Goal: Complete application form: Complete application form

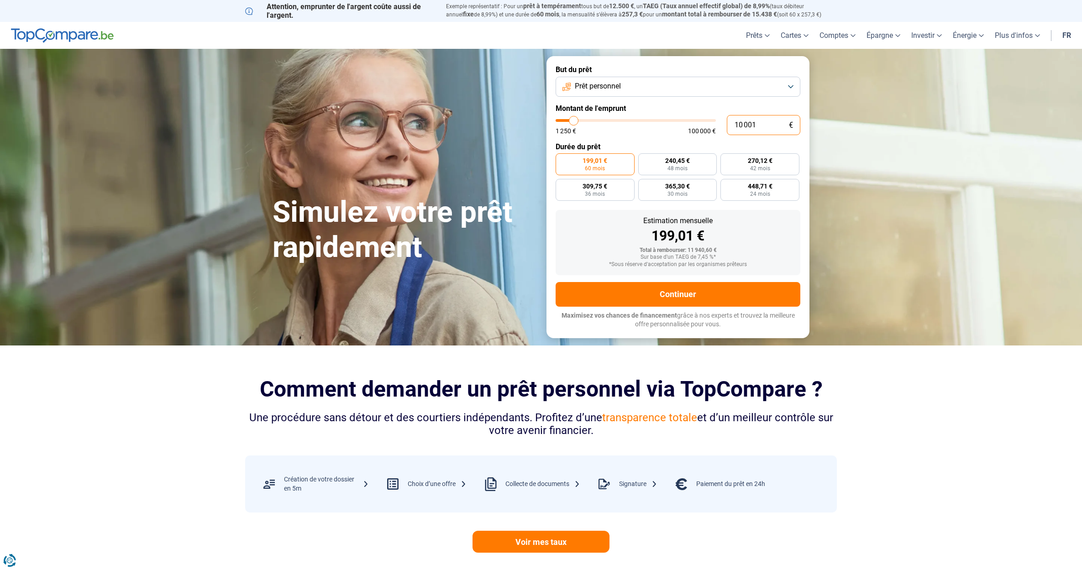
click at [746, 121] on input "10 001" at bounding box center [764, 125] width 74 height 20
type input "2"
type input "1250"
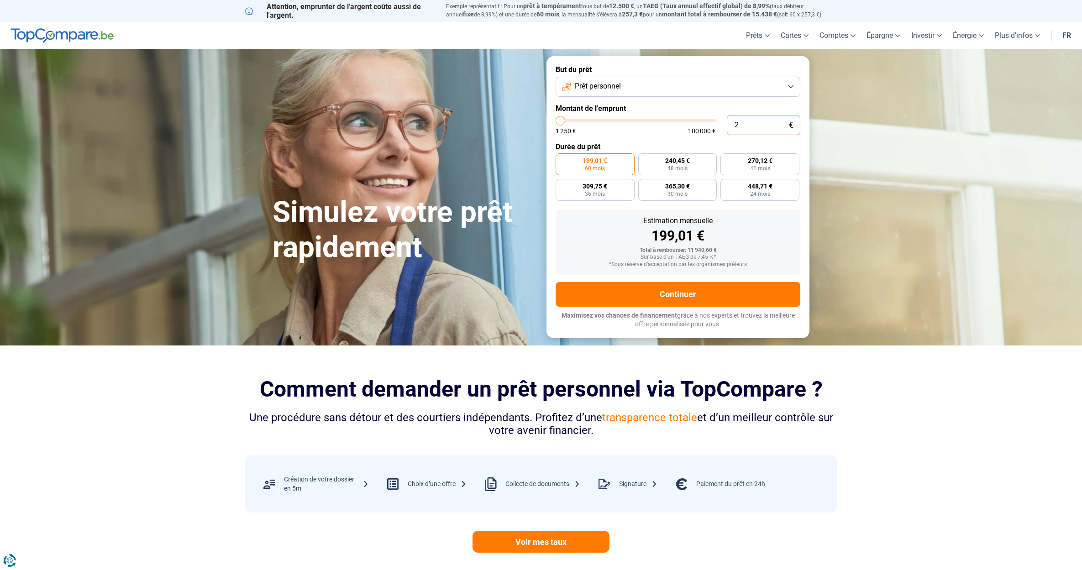
type input "20"
type input "1250"
type input "200"
type input "1250"
type input "2 000"
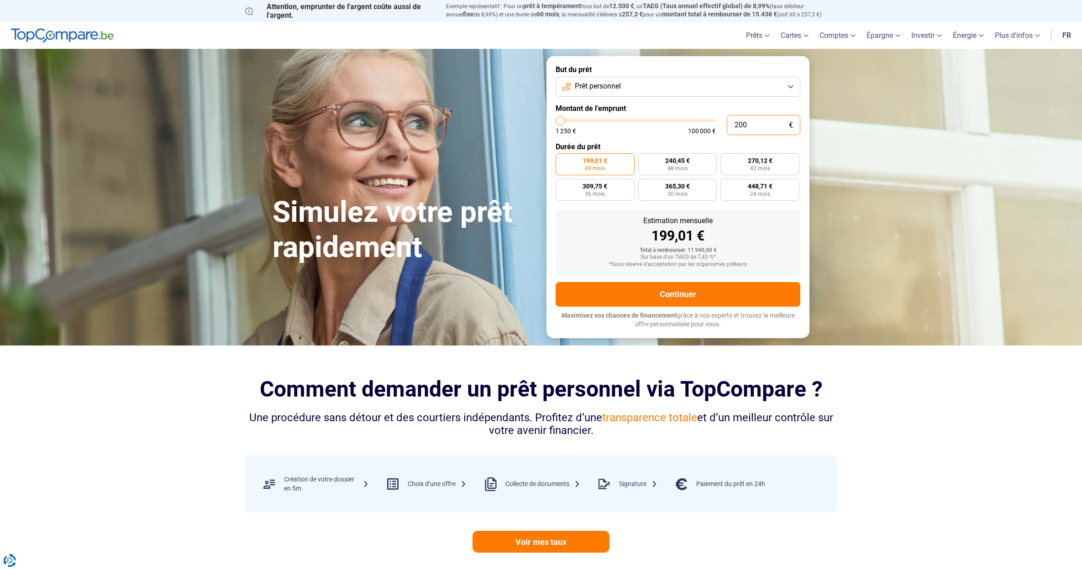
type input "2000"
type input "20 000"
type input "20000"
radio input "false"
click at [638, 191] on span "36 mois" at bounding box center [646, 193] width 20 height 5
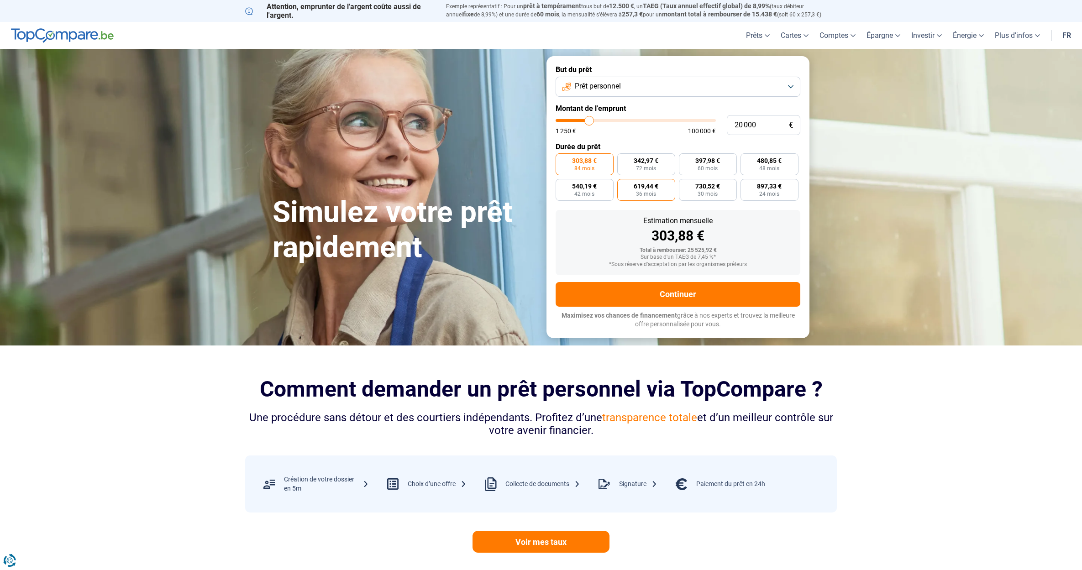
click at [623, 185] on input "619,44 € 36 mois" at bounding box center [620, 182] width 6 height 6
radio input "true"
click at [707, 192] on span "30 mois" at bounding box center [708, 193] width 20 height 5
click at [685, 185] on input "730,52 € 30 mois" at bounding box center [682, 182] width 6 height 6
radio input "true"
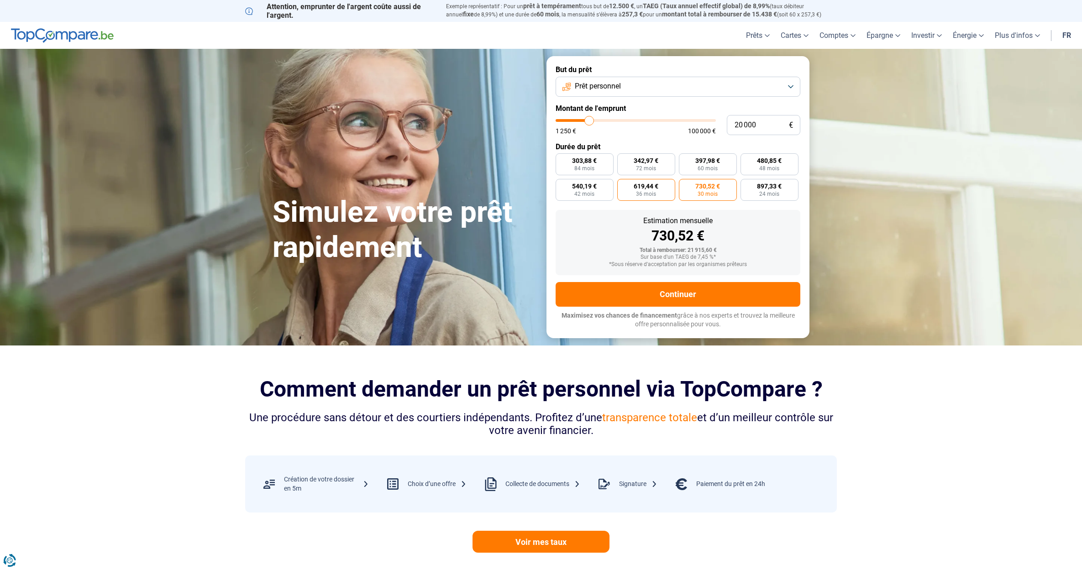
click at [646, 187] on span "619,44 €" at bounding box center [646, 186] width 25 height 6
click at [623, 185] on input "619,44 € 36 mois" at bounding box center [620, 182] width 6 height 6
radio input "true"
click at [581, 187] on span "540,19 €" at bounding box center [584, 186] width 25 height 6
click at [562, 185] on input "540,19 € 42 mois" at bounding box center [559, 182] width 6 height 6
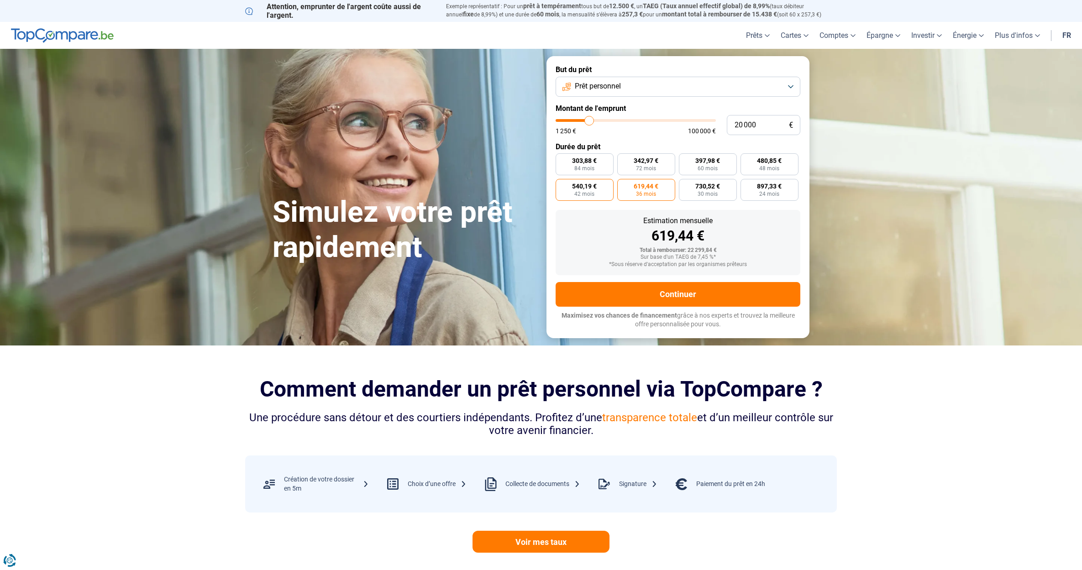
radio input "true"
click at [759, 163] on span "480,85 €" at bounding box center [769, 161] width 25 height 6
click at [746, 159] on input "480,85 € 48 mois" at bounding box center [743, 156] width 6 height 6
radio input "true"
click at [572, 160] on span "303,88 €" at bounding box center [584, 161] width 25 height 6
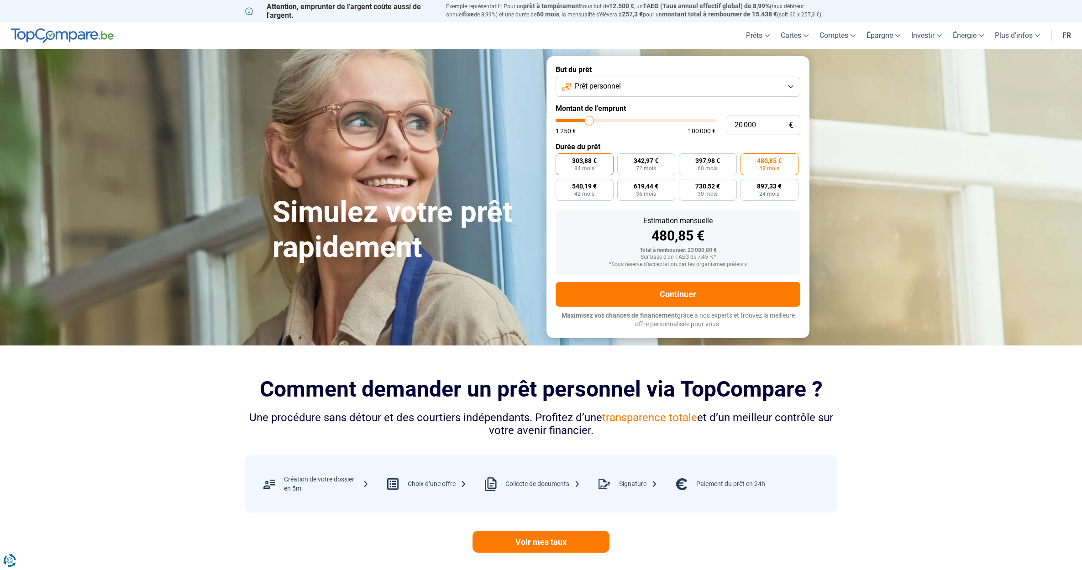
click at [562, 159] on input "303,88 € 84 mois" at bounding box center [559, 156] width 6 height 6
radio input "true"
click at [634, 179] on label "619,44 € 36 mois" at bounding box center [646, 190] width 58 height 22
click at [623, 179] on input "619,44 € 36 mois" at bounding box center [620, 182] width 6 height 6
radio input "true"
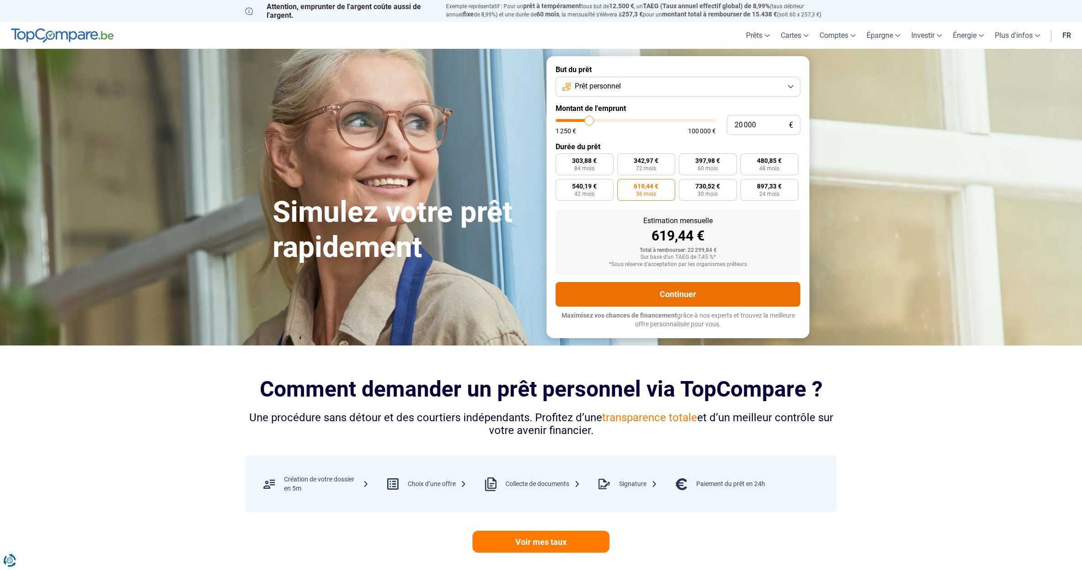
click at [685, 289] on button "Continuer" at bounding box center [678, 294] width 245 height 25
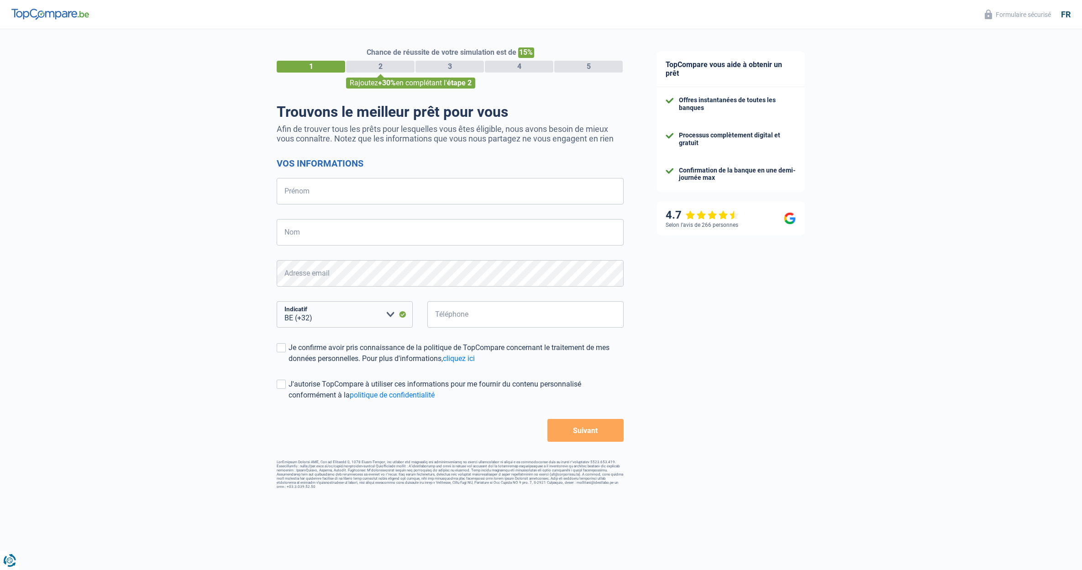
select select "32"
